Goal: Task Accomplishment & Management: Manage account settings

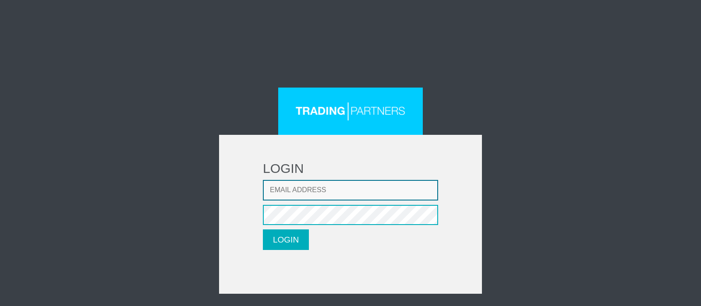
click at [296, 185] on input "Email address" at bounding box center [350, 190] width 175 height 21
type input "[EMAIL_ADDRESS][DOMAIN_NAME]"
click at [263, 230] on button "LOGIN" at bounding box center [286, 240] width 46 height 21
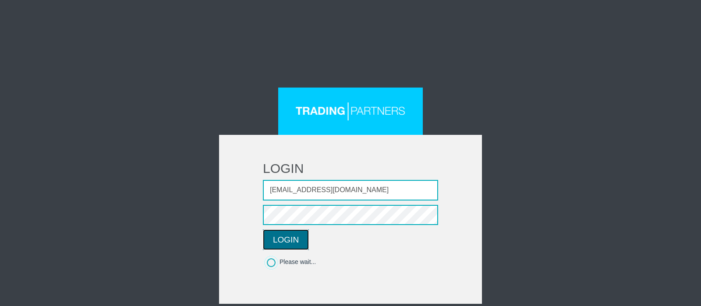
click at [293, 238] on button "LOGIN" at bounding box center [286, 240] width 46 height 21
click at [263, 230] on button "LOGIN" at bounding box center [286, 240] width 46 height 21
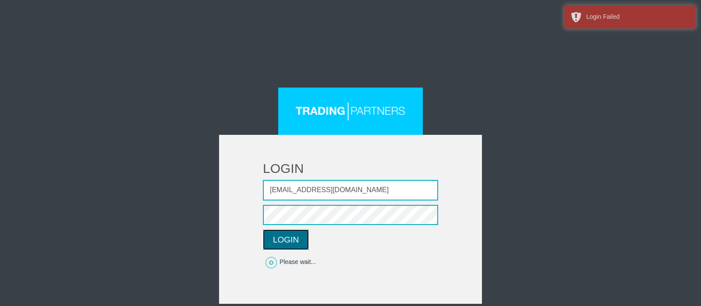
click at [300, 245] on button "LOGIN" at bounding box center [286, 240] width 46 height 21
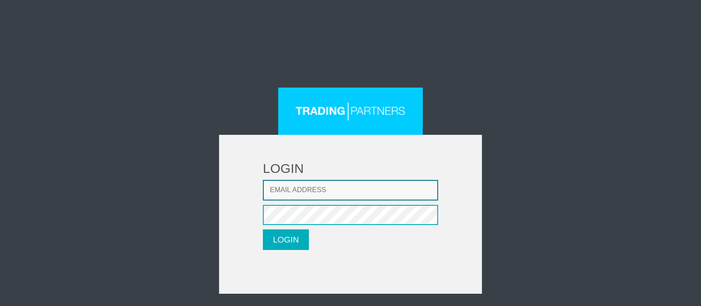
click at [305, 196] on input "Email address" at bounding box center [350, 190] width 175 height 21
type input "[EMAIL_ADDRESS][DOMAIN_NAME]"
click at [263, 230] on button "LOGIN" at bounding box center [286, 240] width 46 height 21
